Goal: Task Accomplishment & Management: Manage account settings

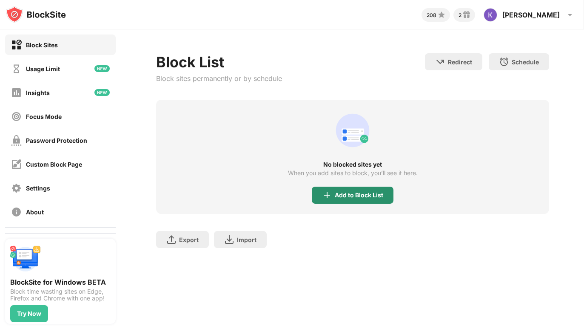
click at [354, 194] on div "Add to Block List" at bounding box center [359, 194] width 49 height 7
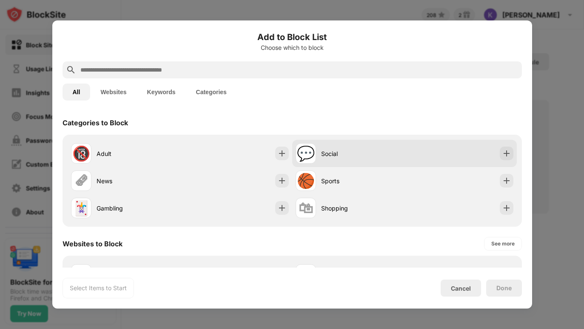
click at [428, 158] on div "💬 Social" at bounding box center [404, 153] width 225 height 27
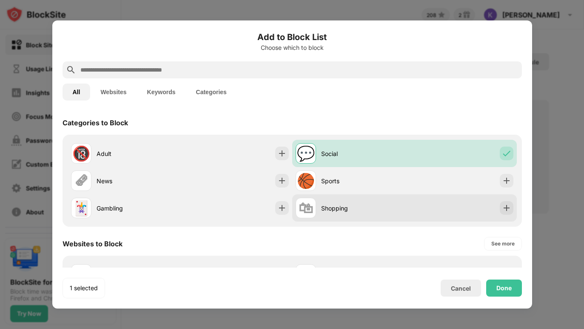
click at [412, 206] on div "🛍 Shopping" at bounding box center [404, 207] width 225 height 27
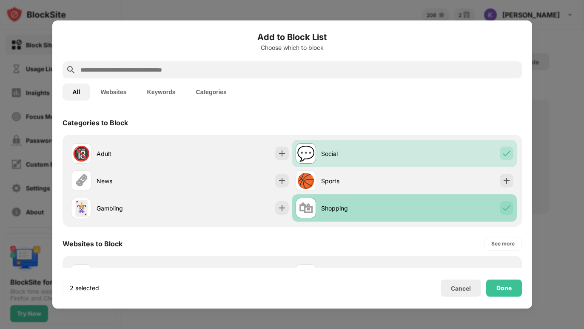
click at [412, 206] on div "🛍 Shopping" at bounding box center [404, 207] width 225 height 27
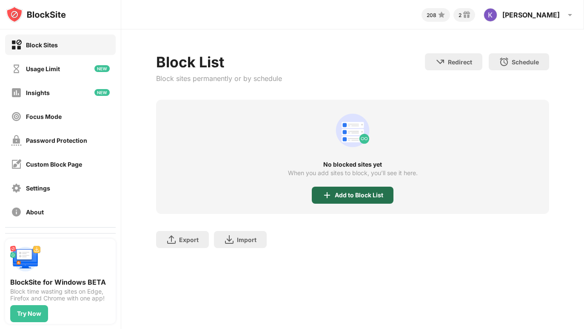
click at [346, 198] on div "Add to Block List" at bounding box center [353, 194] width 82 height 17
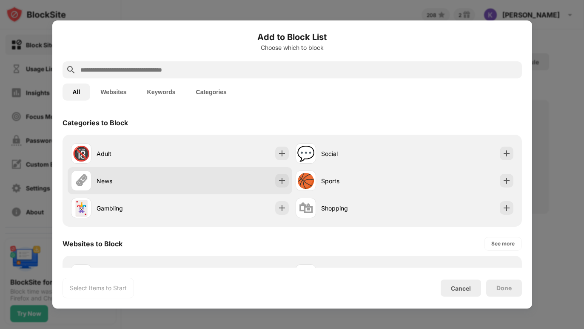
click at [223, 174] on div "🗞 News" at bounding box center [180, 180] width 225 height 27
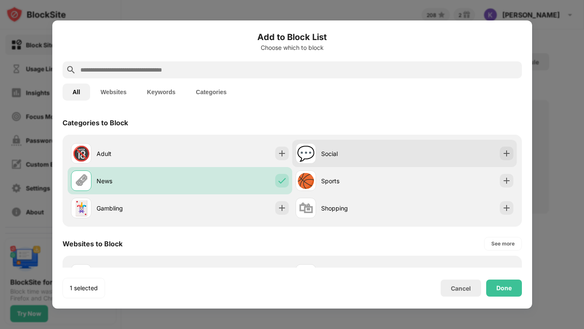
click at [349, 144] on div "💬 Social" at bounding box center [350, 153] width 109 height 20
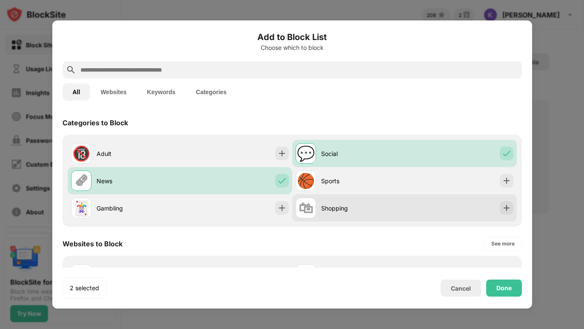
click at [346, 200] on div "🛍 Shopping" at bounding box center [350, 207] width 109 height 20
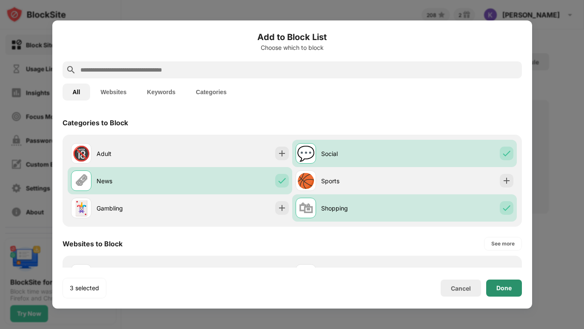
click at [502, 291] on div "Done" at bounding box center [504, 287] width 15 height 7
